Goal: Task Accomplishment & Management: Manage account settings

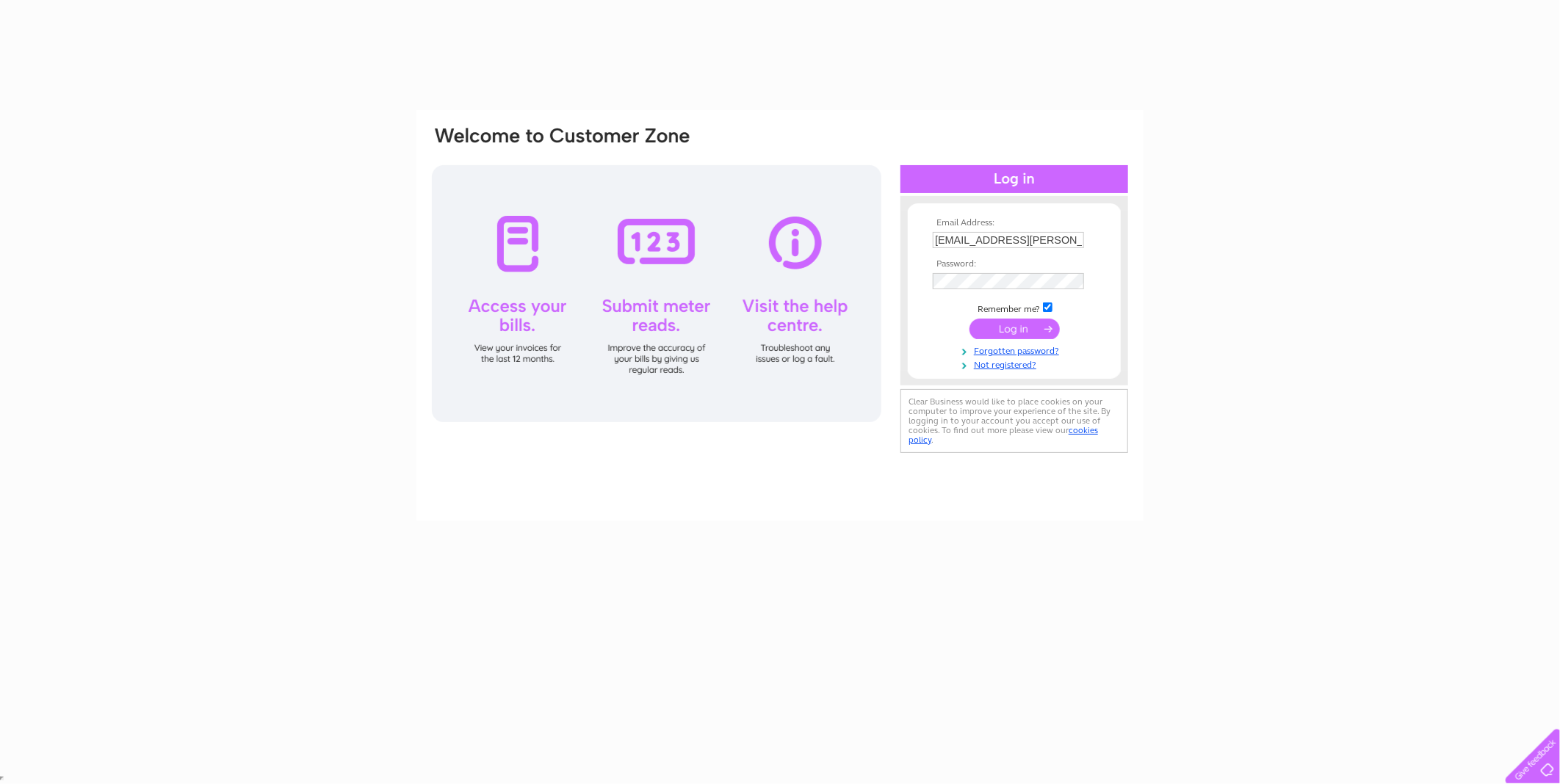
click at [1022, 324] on input "submit" at bounding box center [1015, 329] width 91 height 21
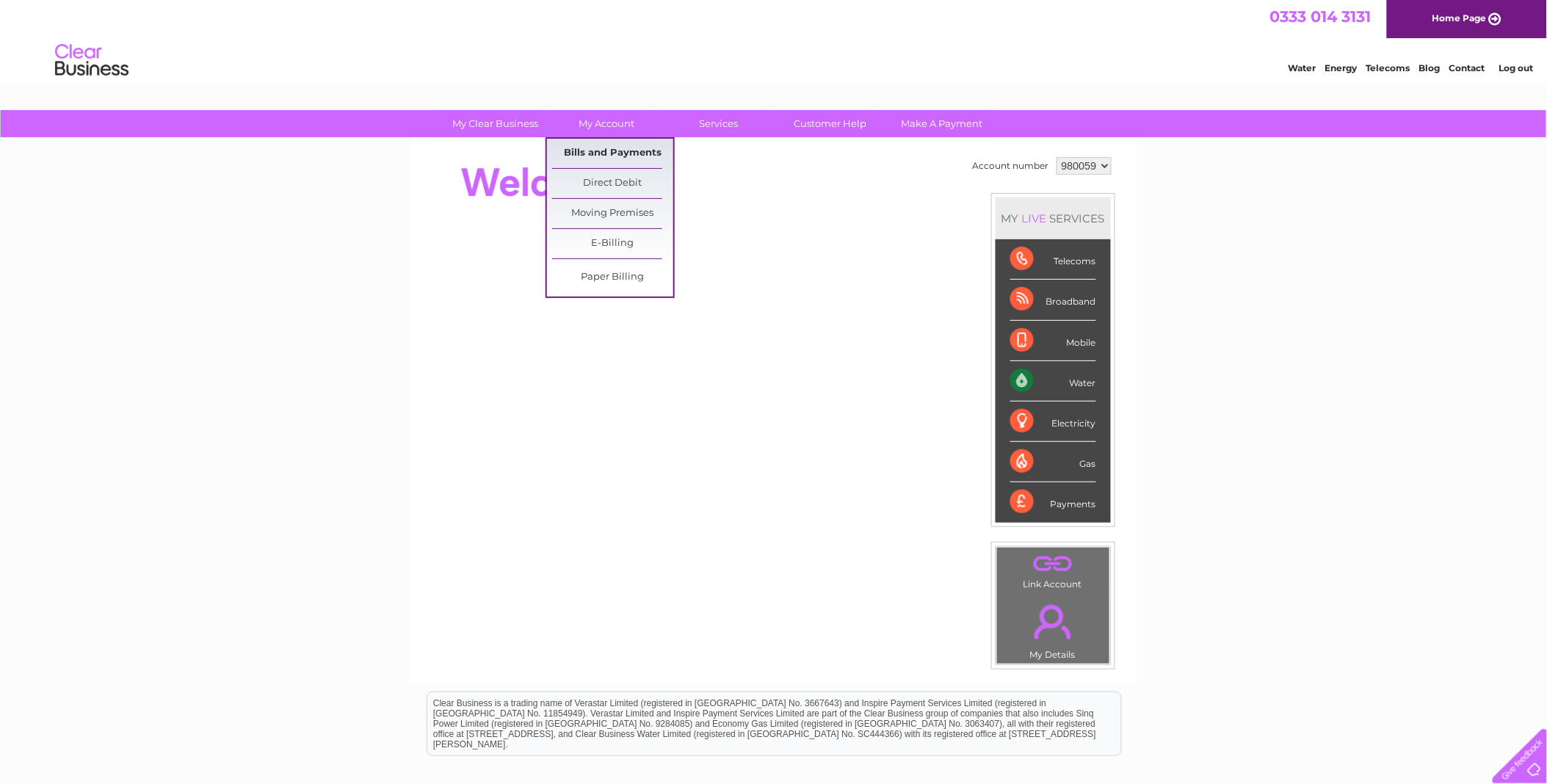
click at [600, 148] on link "Bills and Payments" at bounding box center [612, 154] width 121 height 30
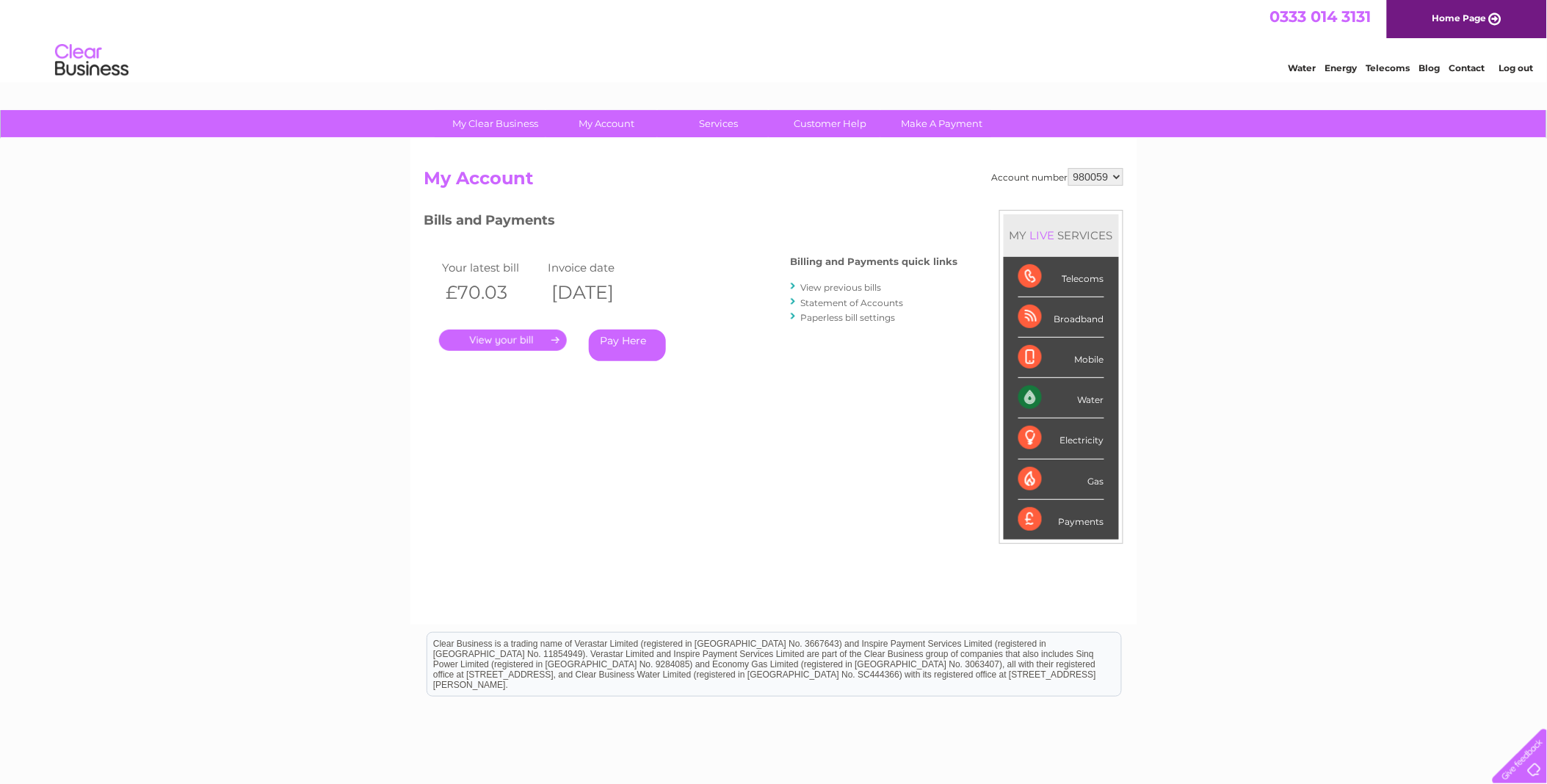
click at [498, 340] on link "." at bounding box center [503, 340] width 128 height 22
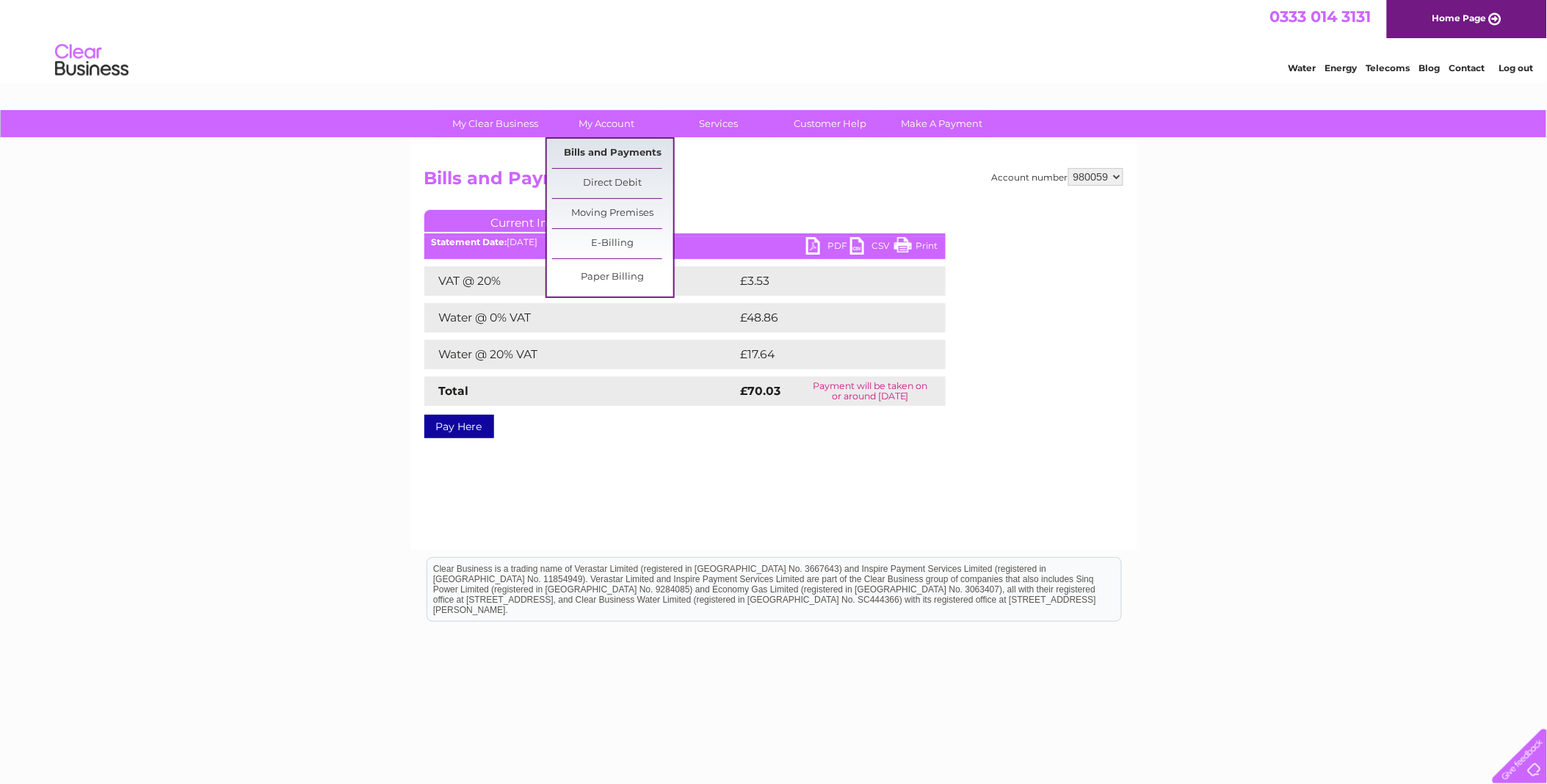
click at [628, 150] on link "Bills and Payments" at bounding box center [612, 154] width 121 height 30
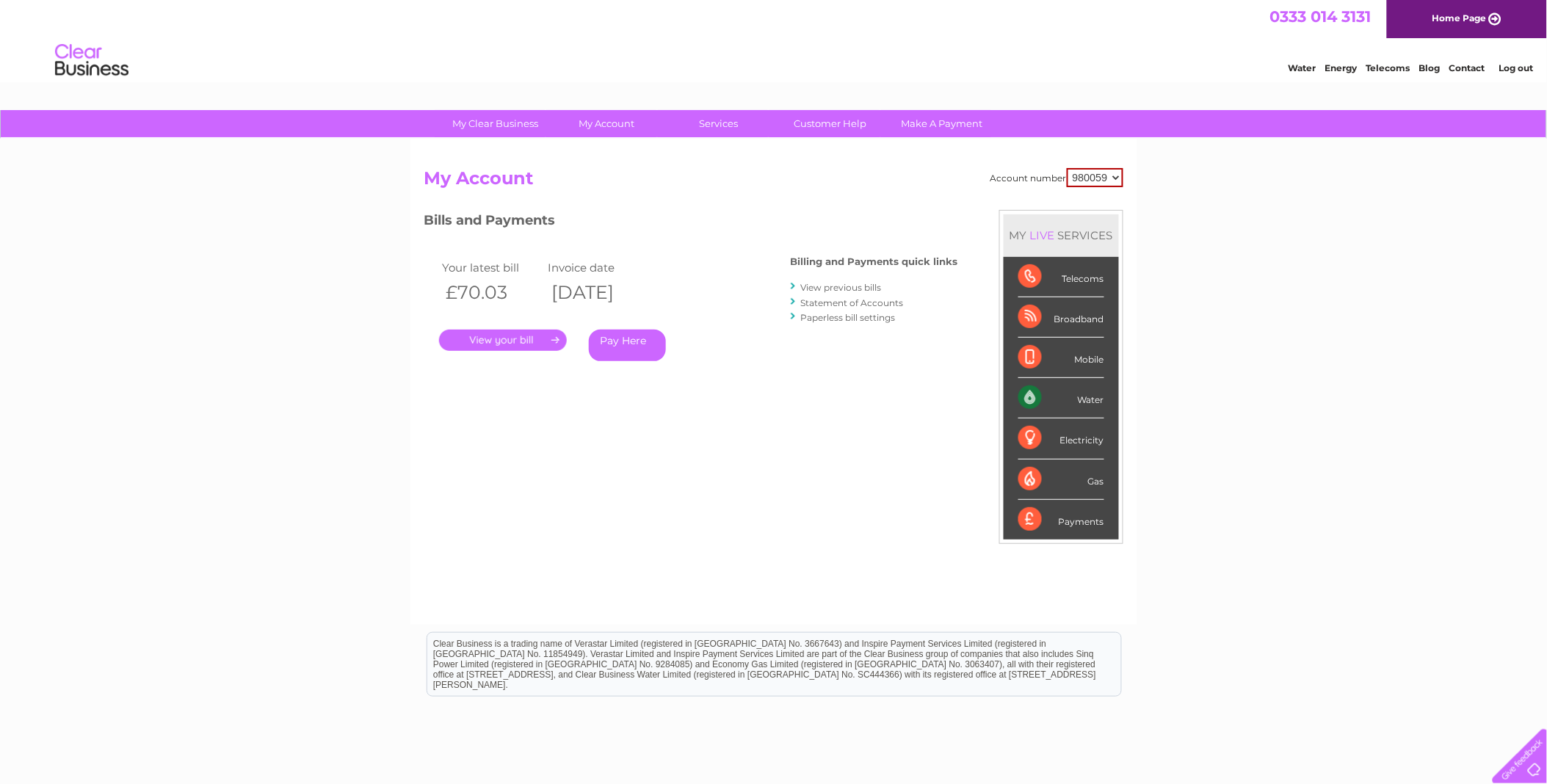
click at [835, 289] on link "View previous bills" at bounding box center [841, 287] width 81 height 11
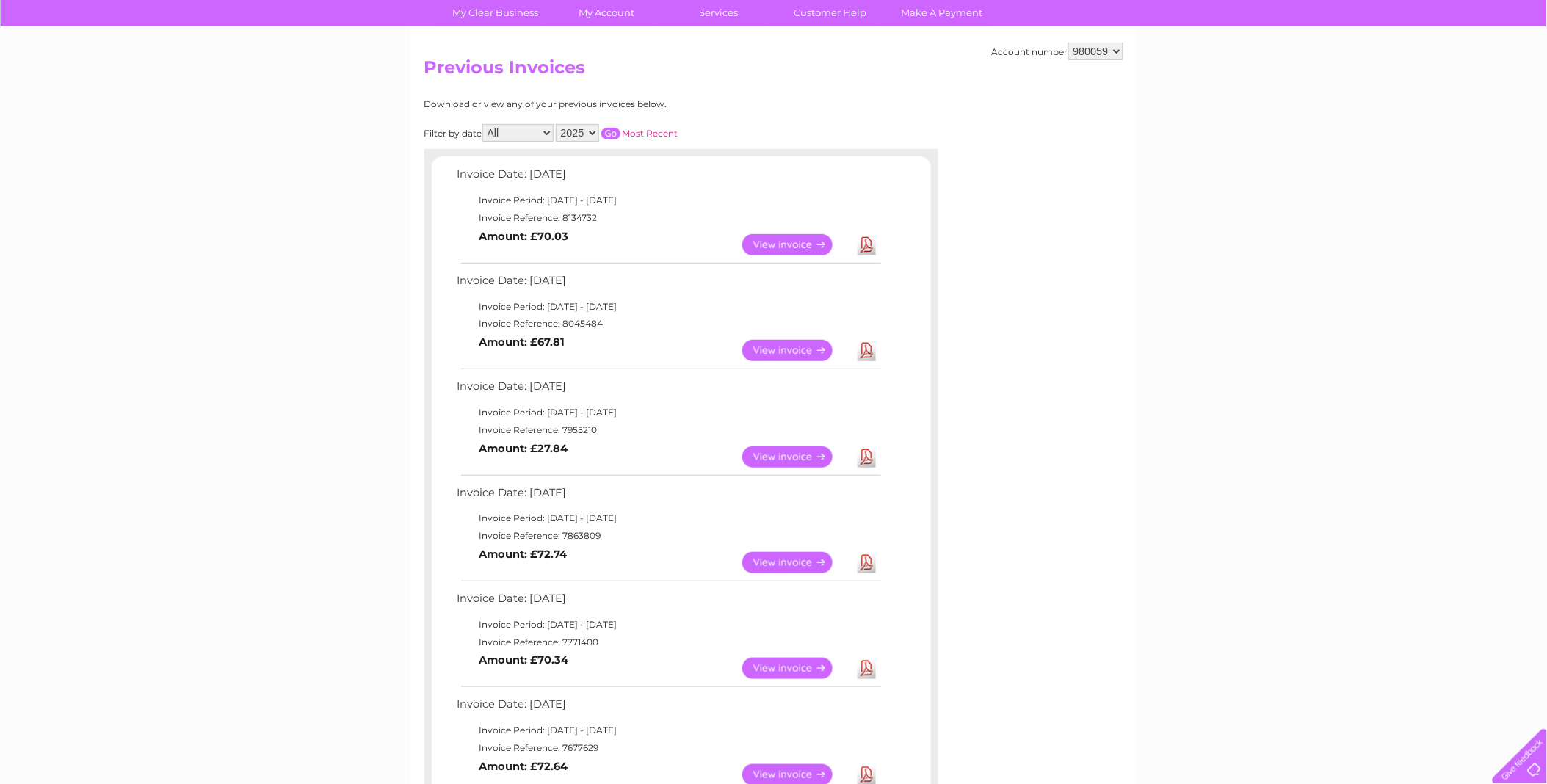
scroll to position [82, 0]
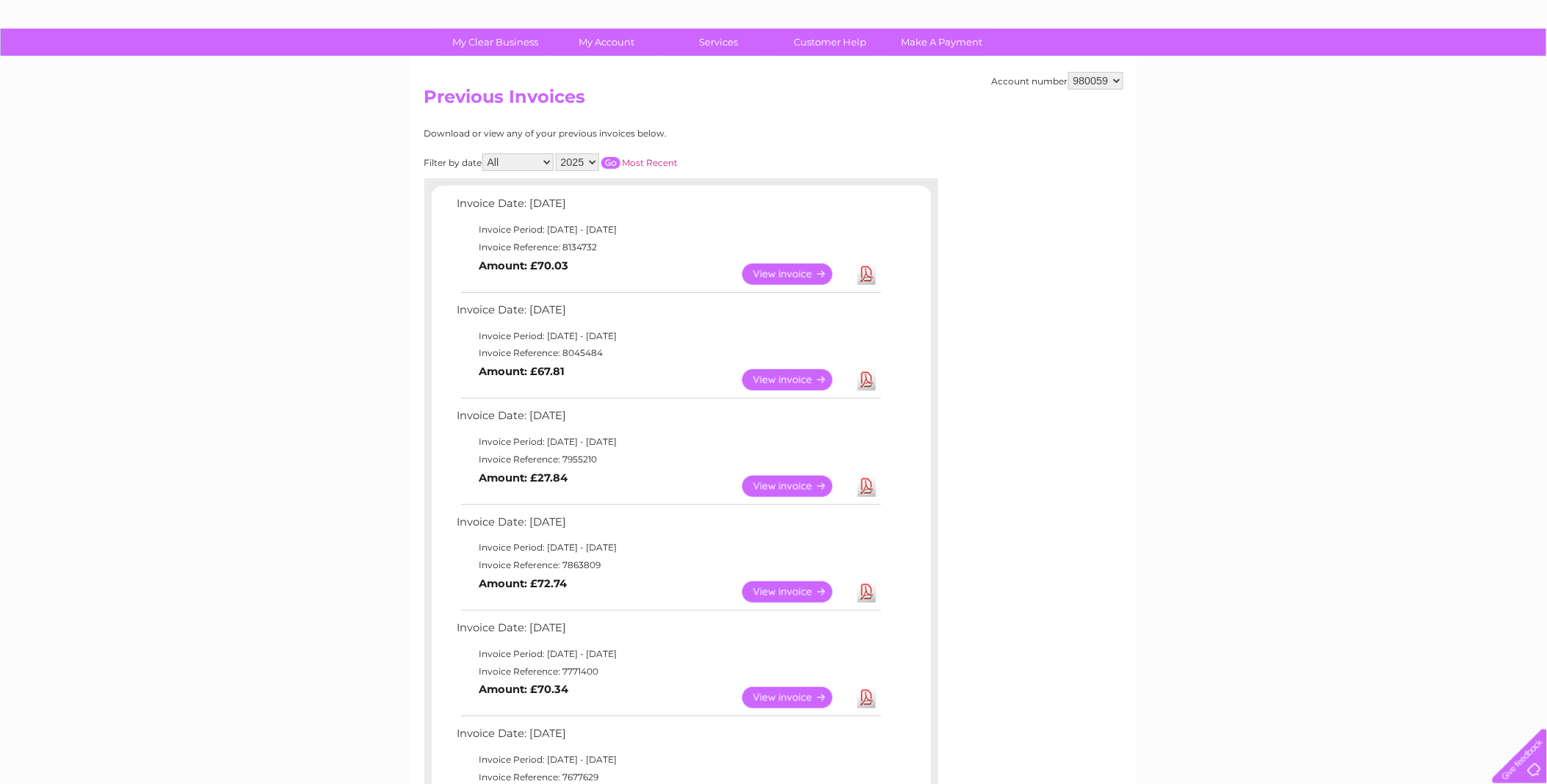
click at [784, 485] on link "View" at bounding box center [796, 486] width 108 height 22
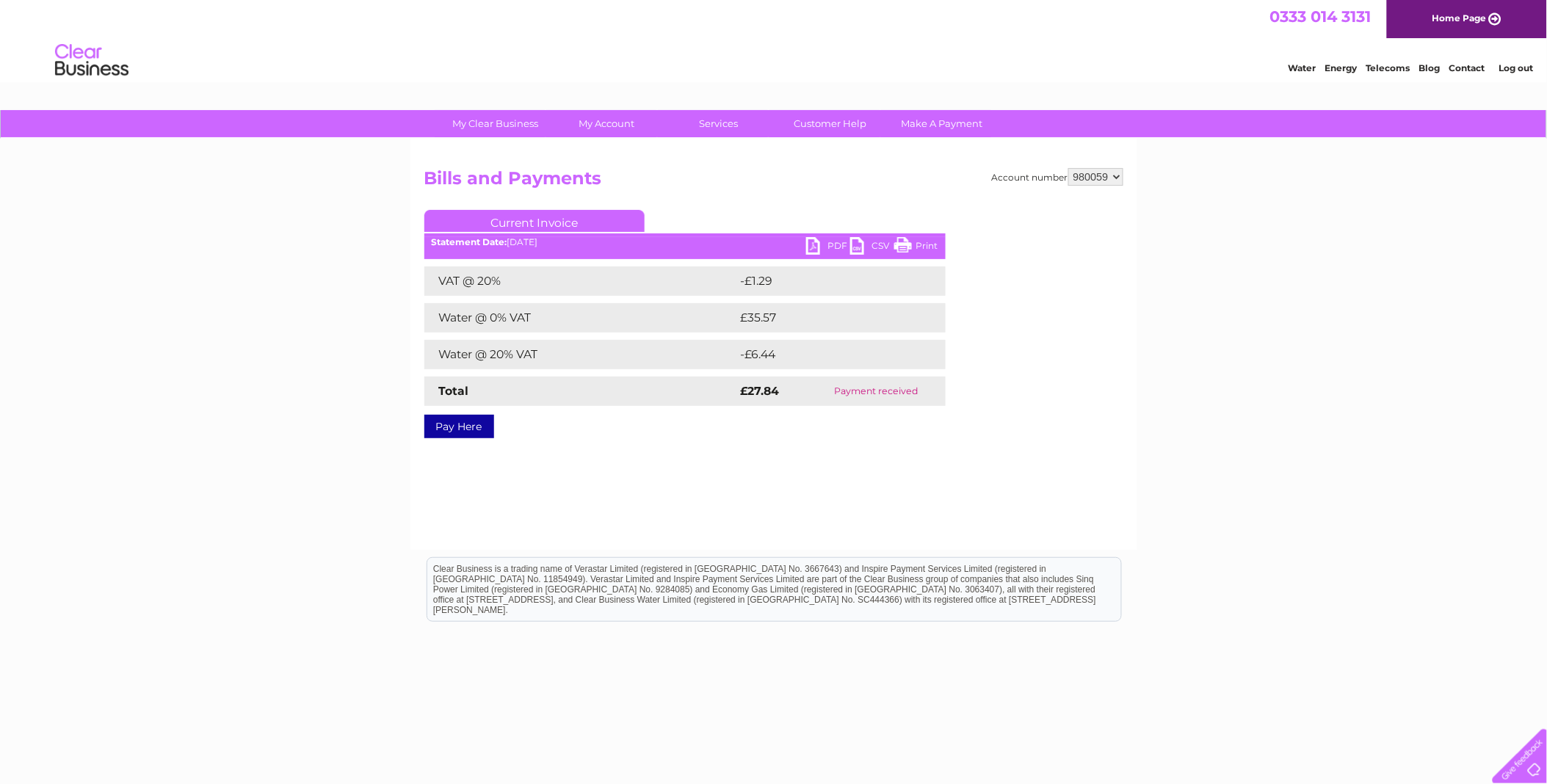
click at [817, 246] on link "PDF" at bounding box center [828, 248] width 44 height 22
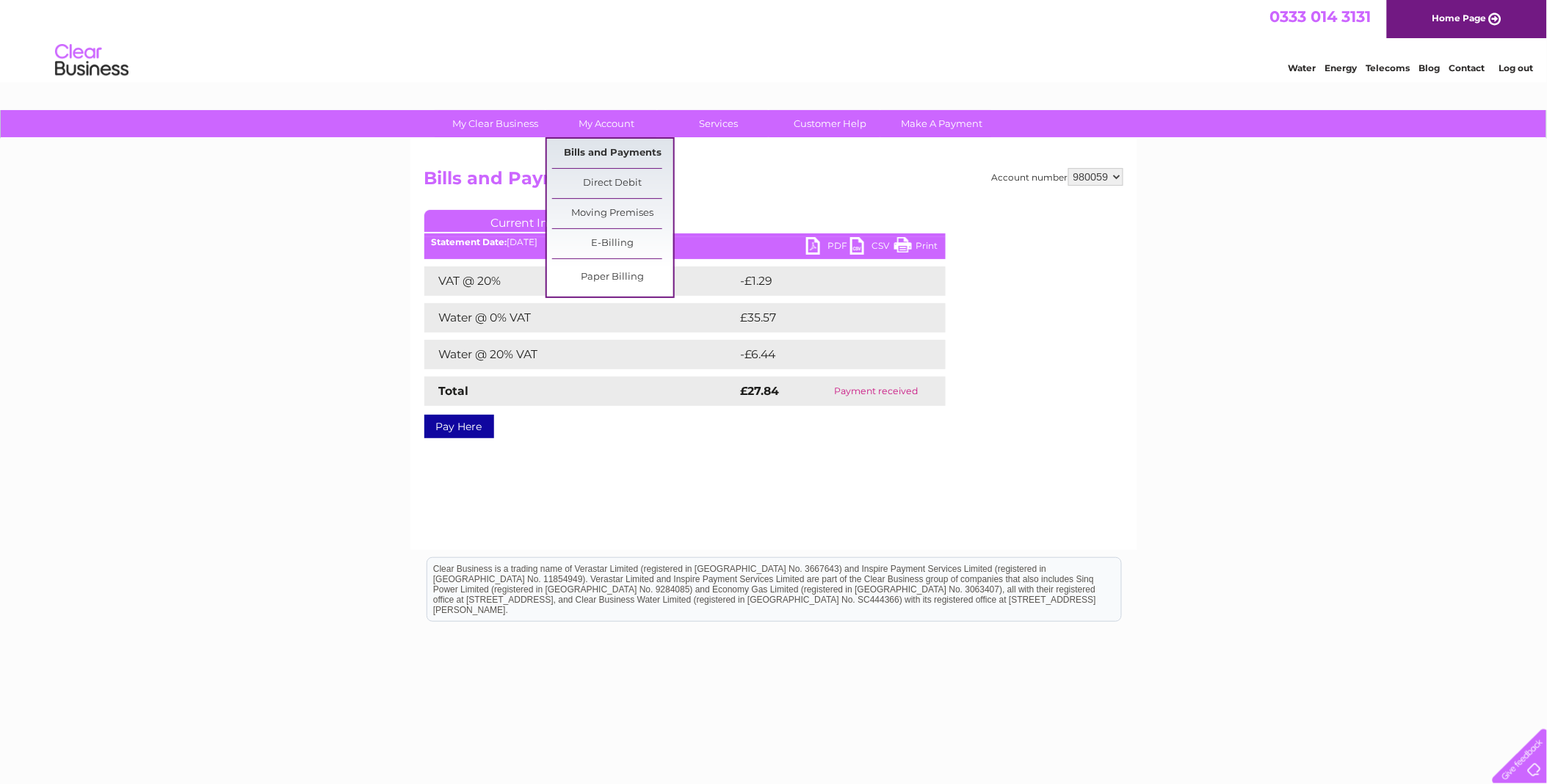
click at [606, 149] on link "Bills and Payments" at bounding box center [612, 154] width 121 height 30
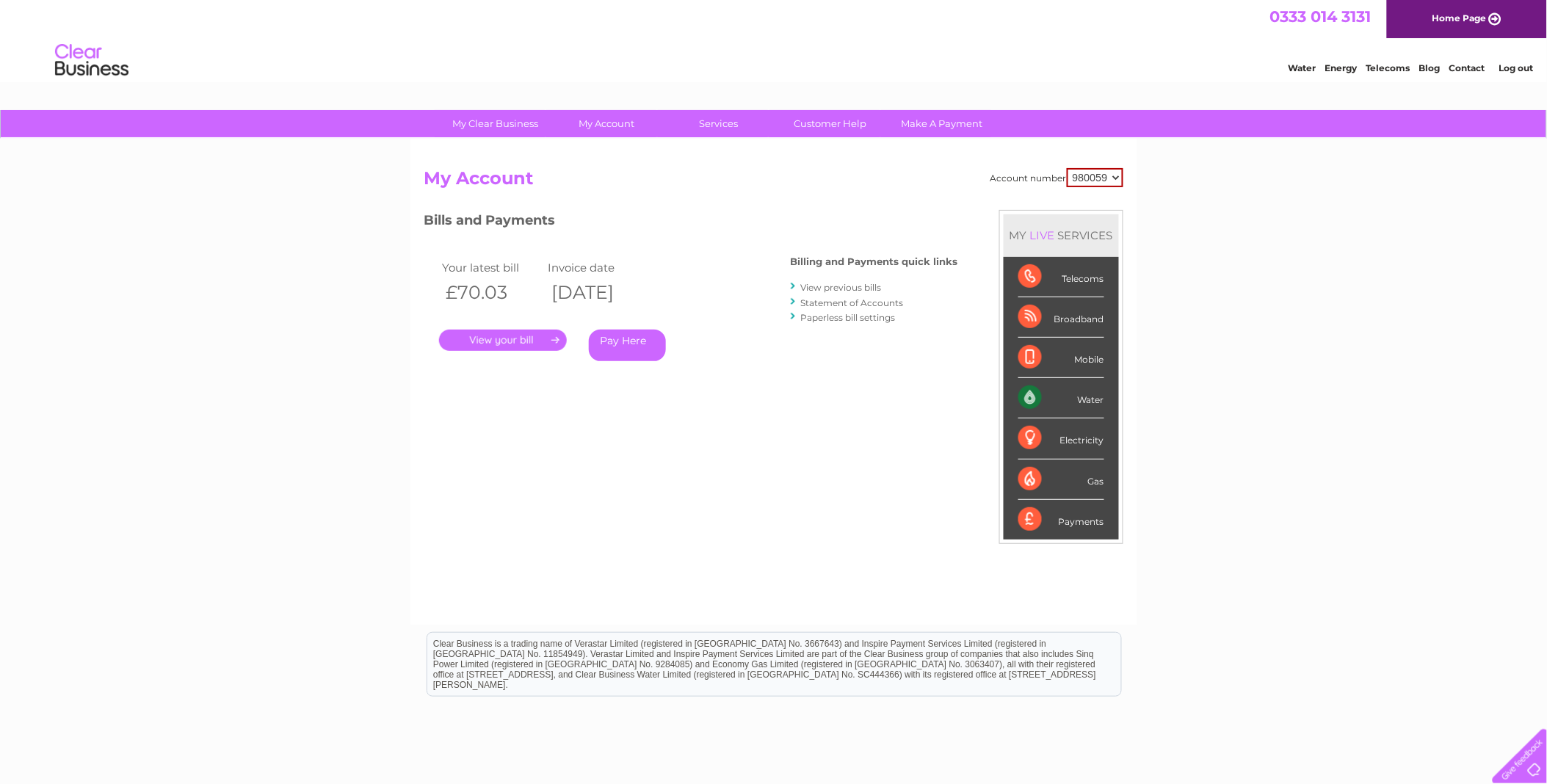
click at [489, 339] on link "." at bounding box center [503, 340] width 128 height 22
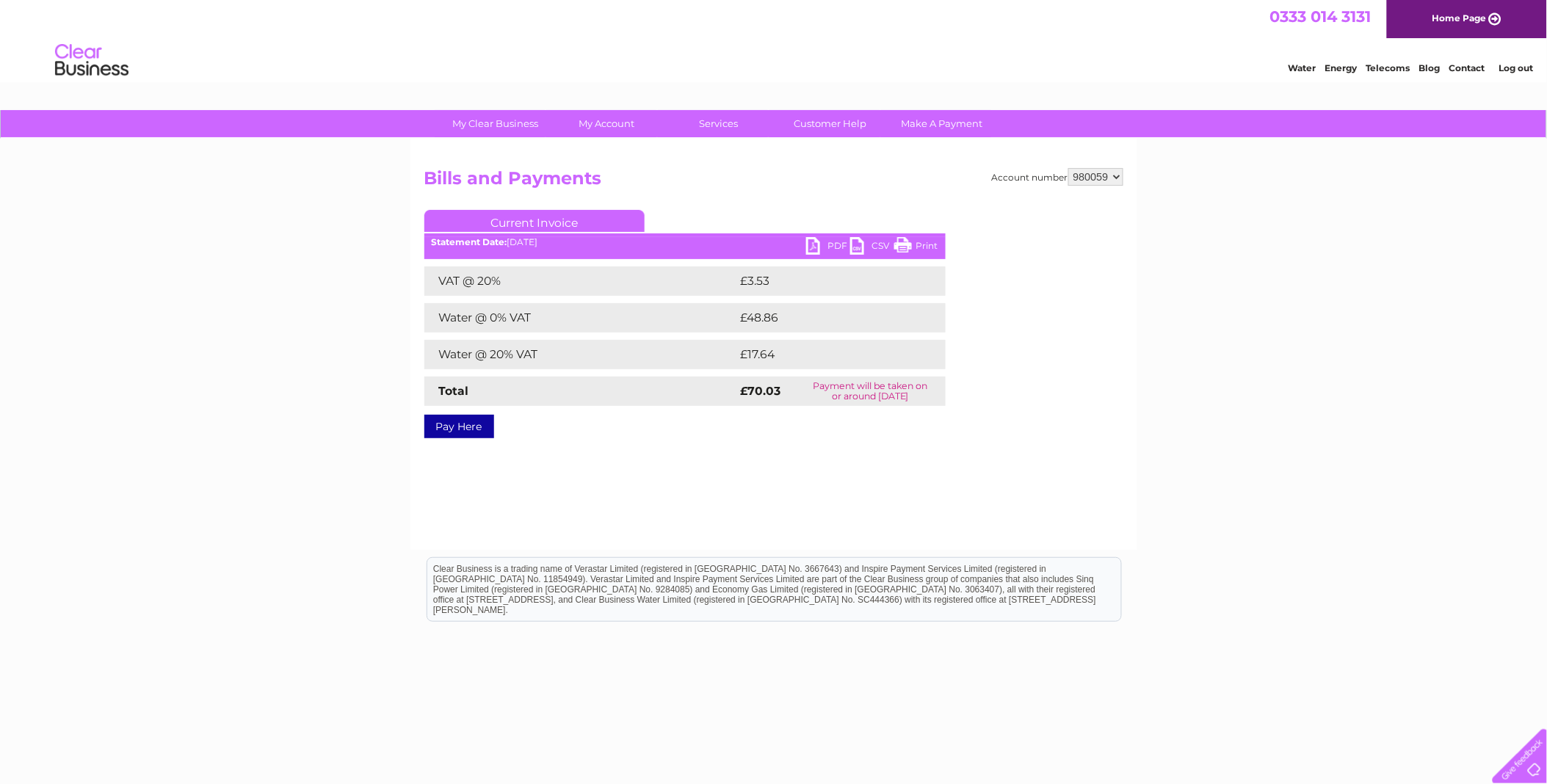
click at [812, 240] on link "PDF" at bounding box center [828, 248] width 44 height 22
